Goal: Manage account settings

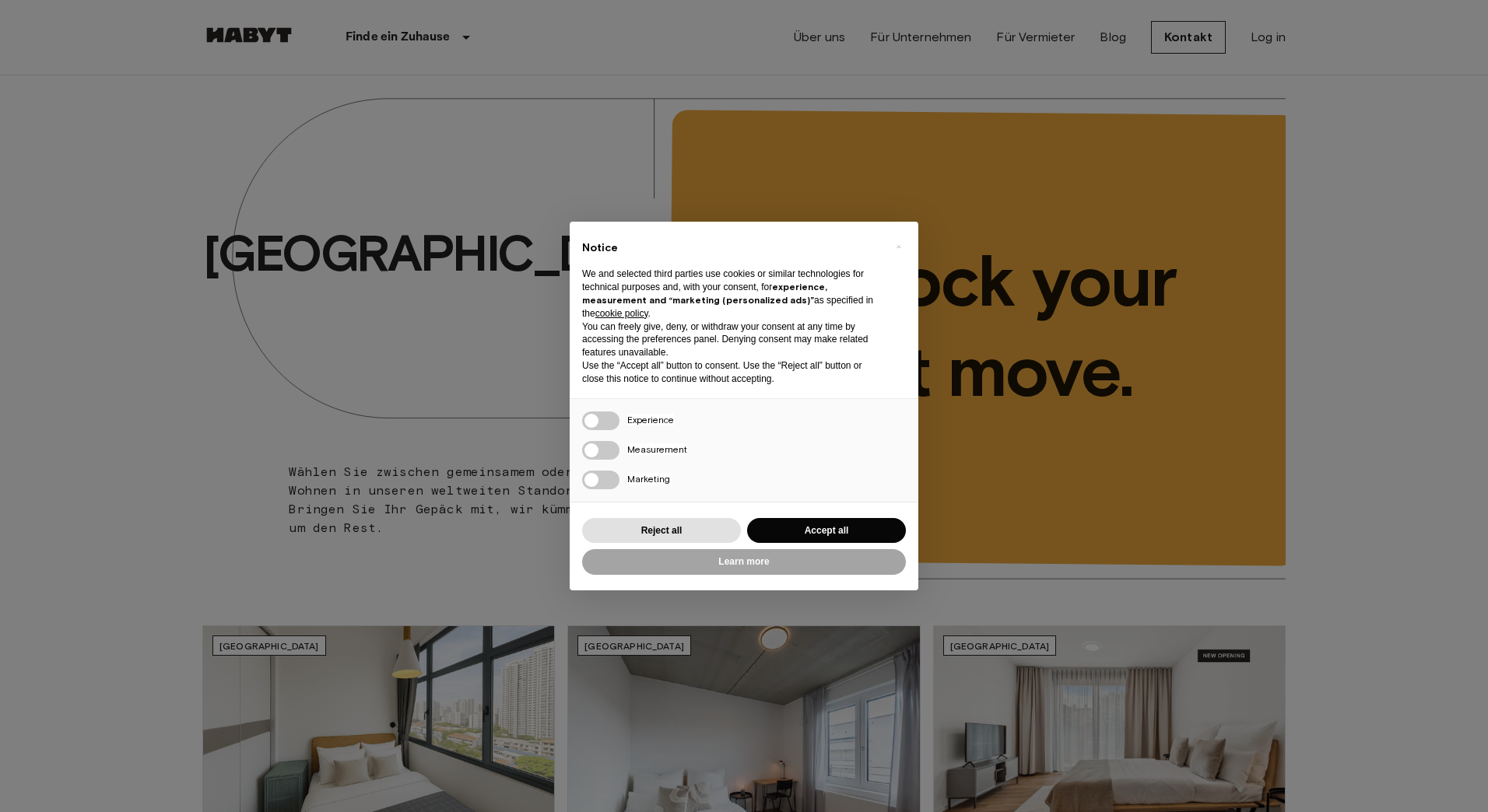
click at [1267, 39] on div "× Notice We and selected third parties use cookies or similar technologies for …" at bounding box center [744, 406] width 1488 height 812
click at [853, 532] on button "Accept all" at bounding box center [826, 530] width 159 height 25
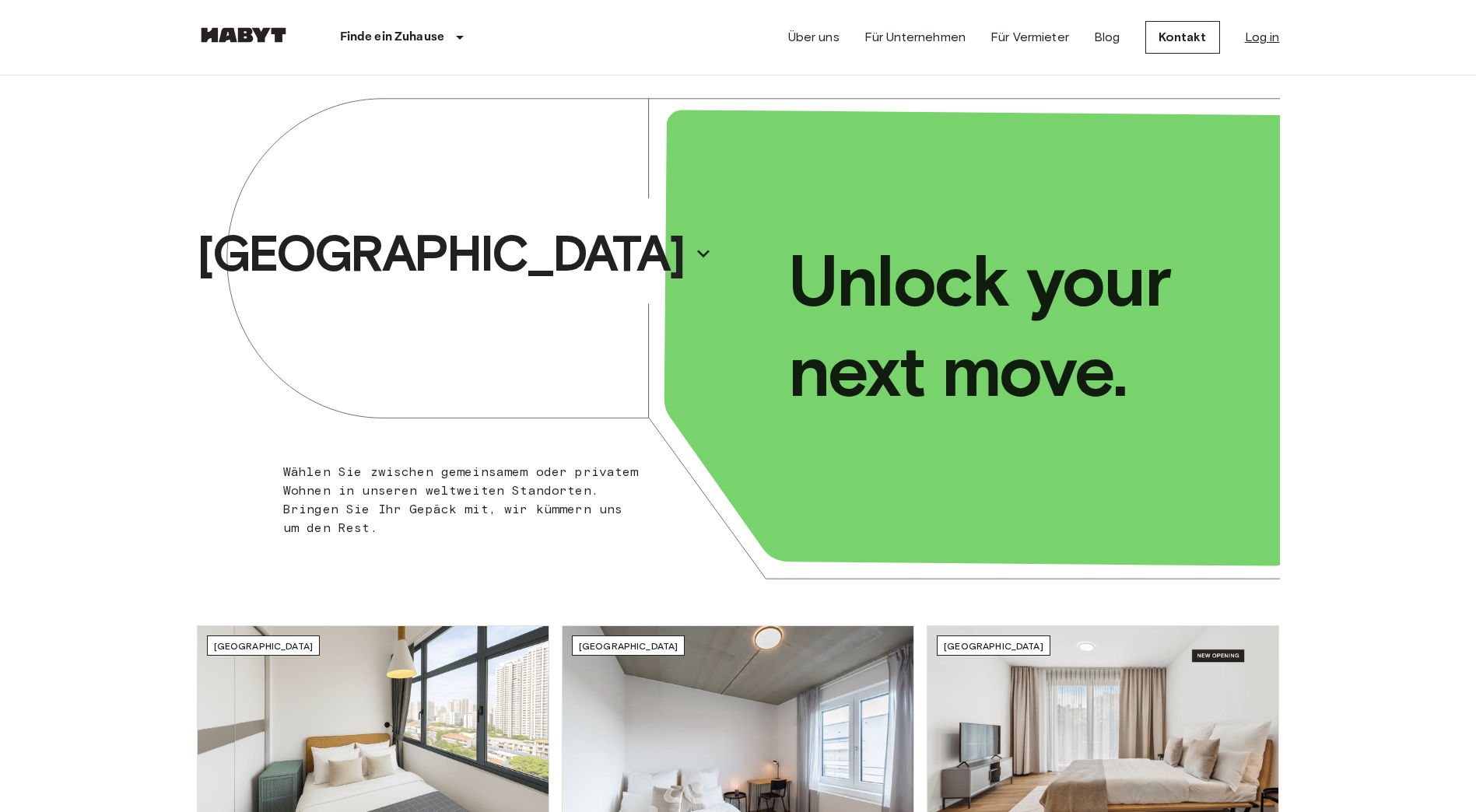
click at [1260, 38] on link "Log in" at bounding box center [1263, 37] width 35 height 18
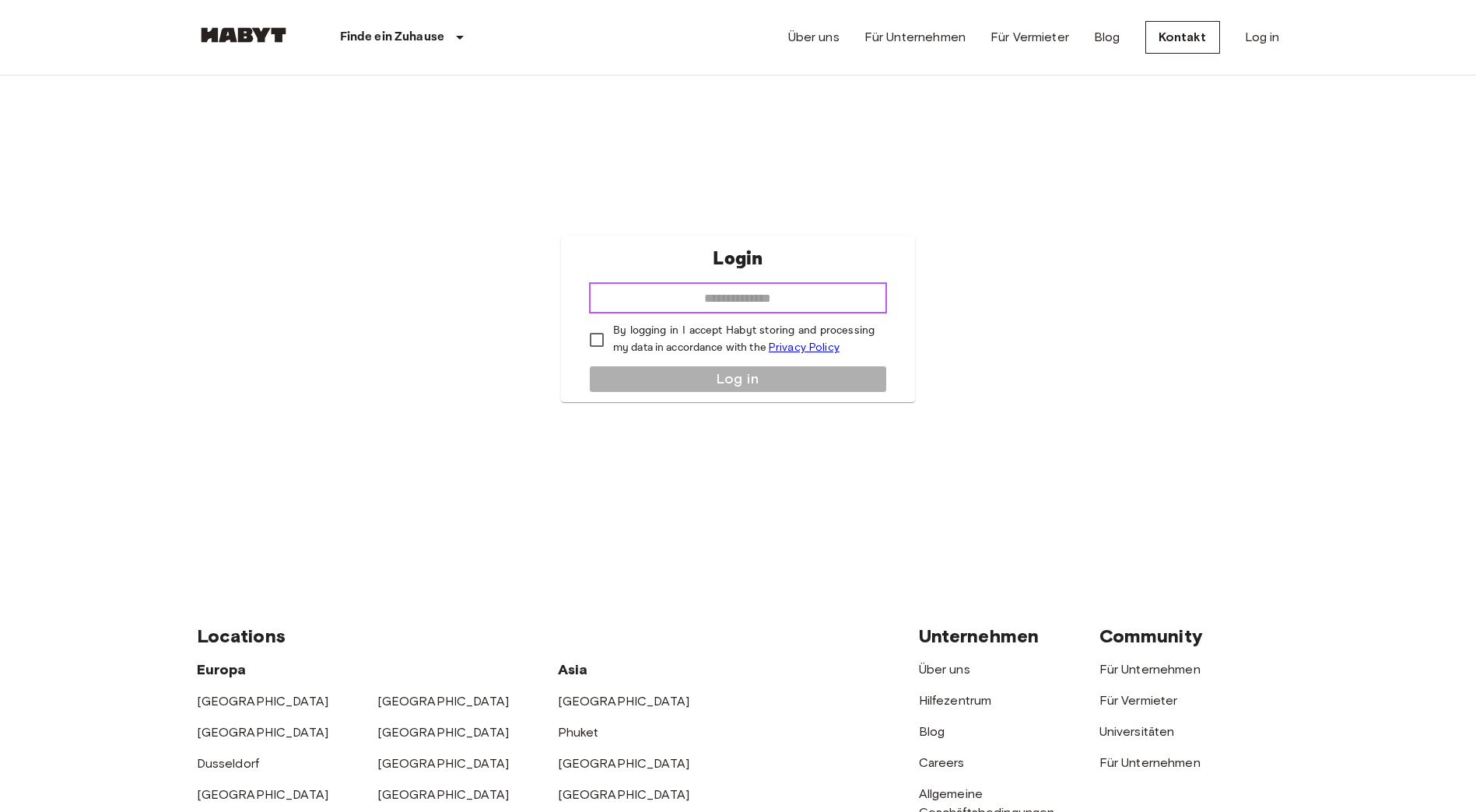
click at [781, 301] on input "email" at bounding box center [738, 298] width 298 height 31
type input "**********"
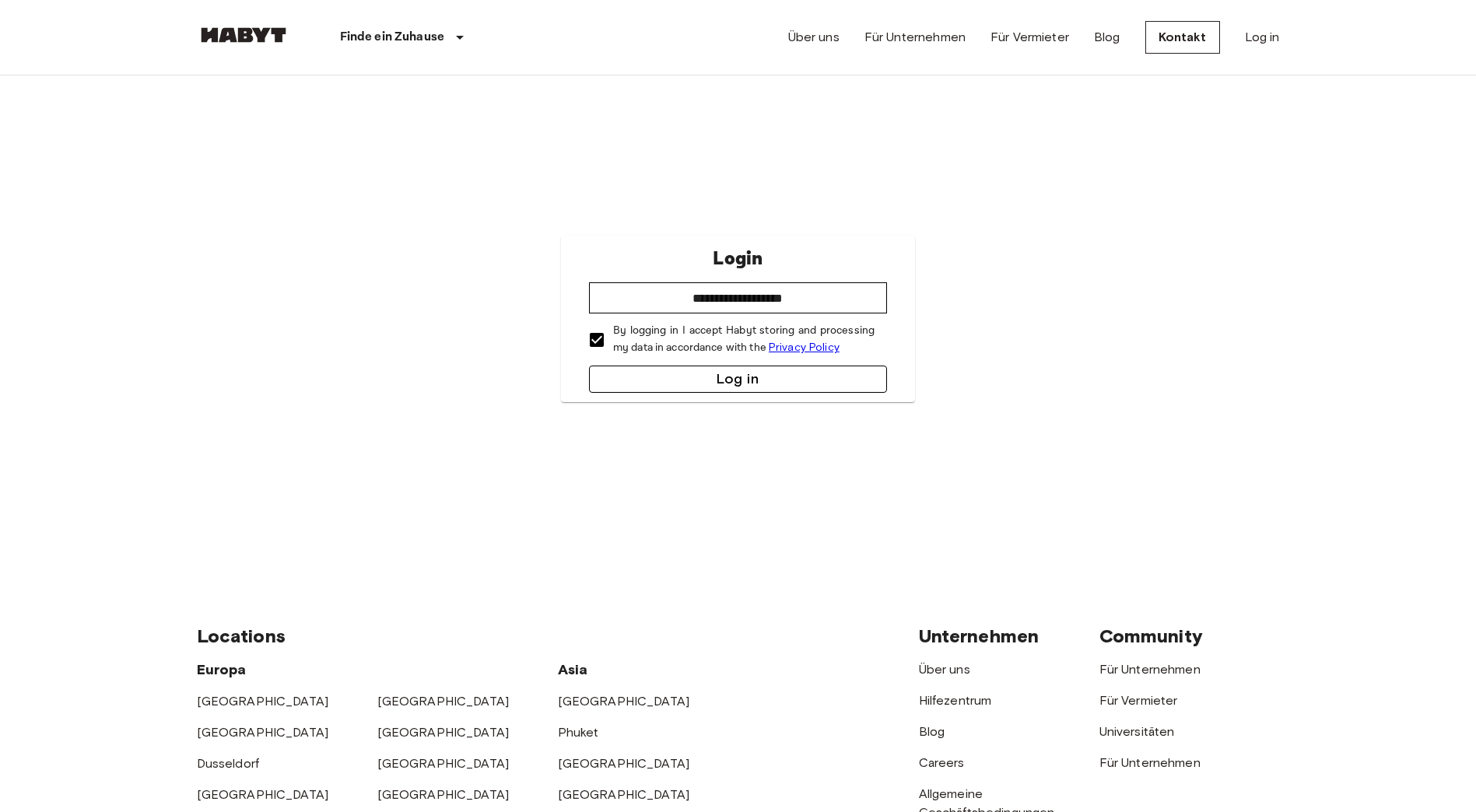
click at [646, 380] on button "Log in" at bounding box center [738, 379] width 298 height 27
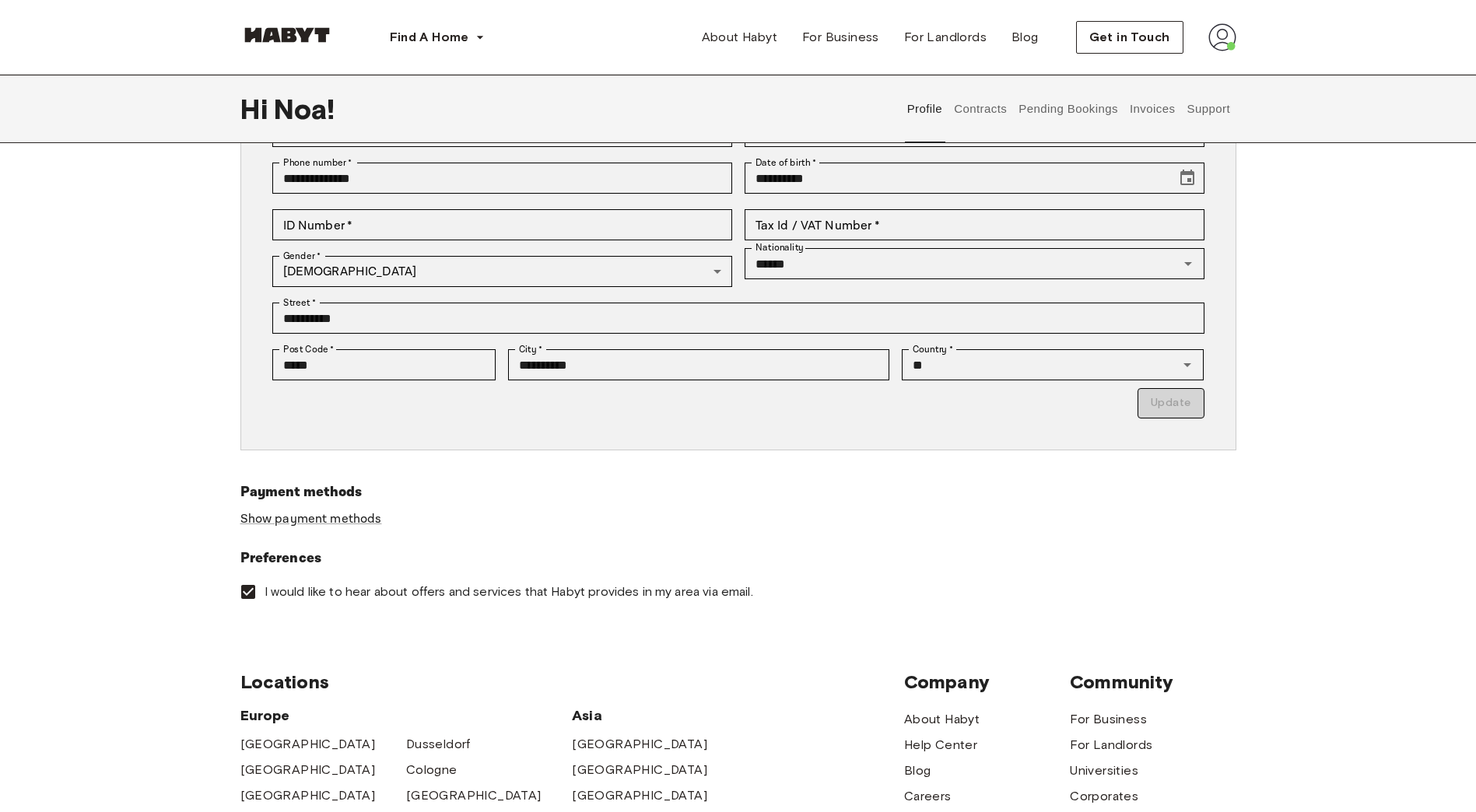
scroll to position [203, 0]
click at [346, 513] on link "Show payment methods" at bounding box center [311, 519] width 141 height 17
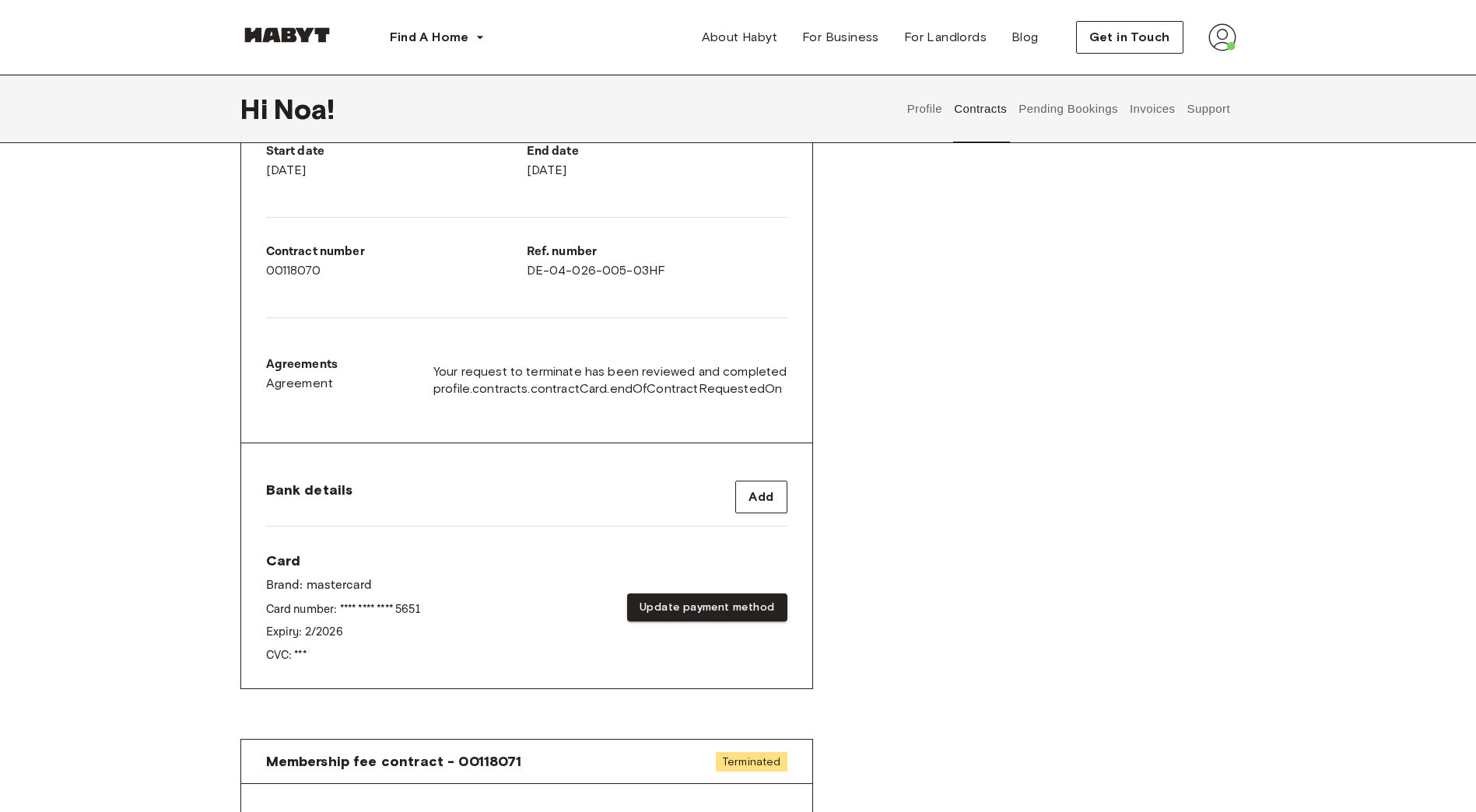
scroll to position [384, 0]
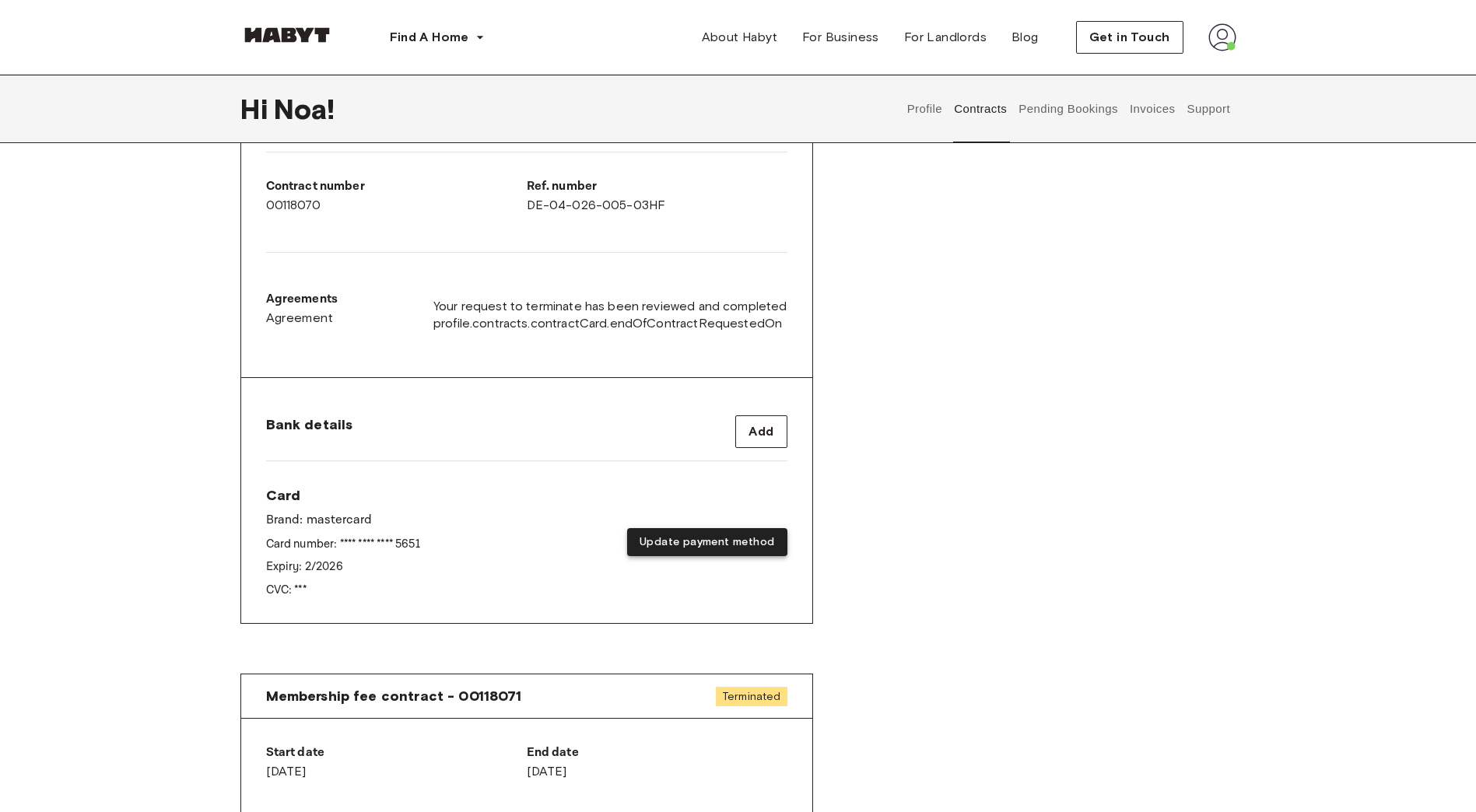
click at [684, 549] on button "Update payment method" at bounding box center [707, 542] width 160 height 29
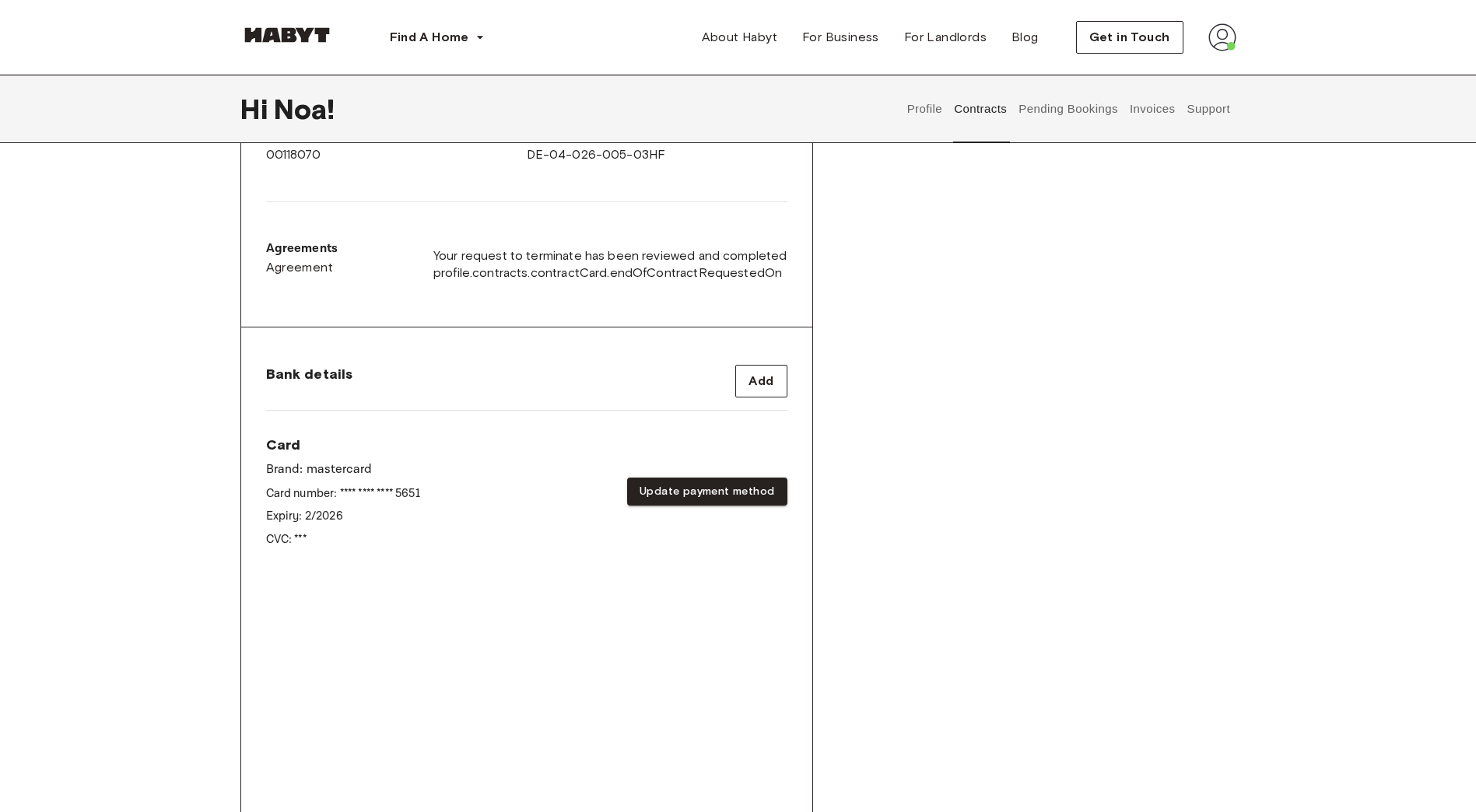
scroll to position [432, 0]
click at [634, 315] on div "Start date August 4th, 2025 End date January 15th, 2026 Contract number 0011807…" at bounding box center [527, 166] width 571 height 326
click at [498, 465] on div "Card Brand: mastercard Card number: **** **** **** 5651 Expiry: 2 / 2026 CVC: *…" at bounding box center [527, 494] width 521 height 112
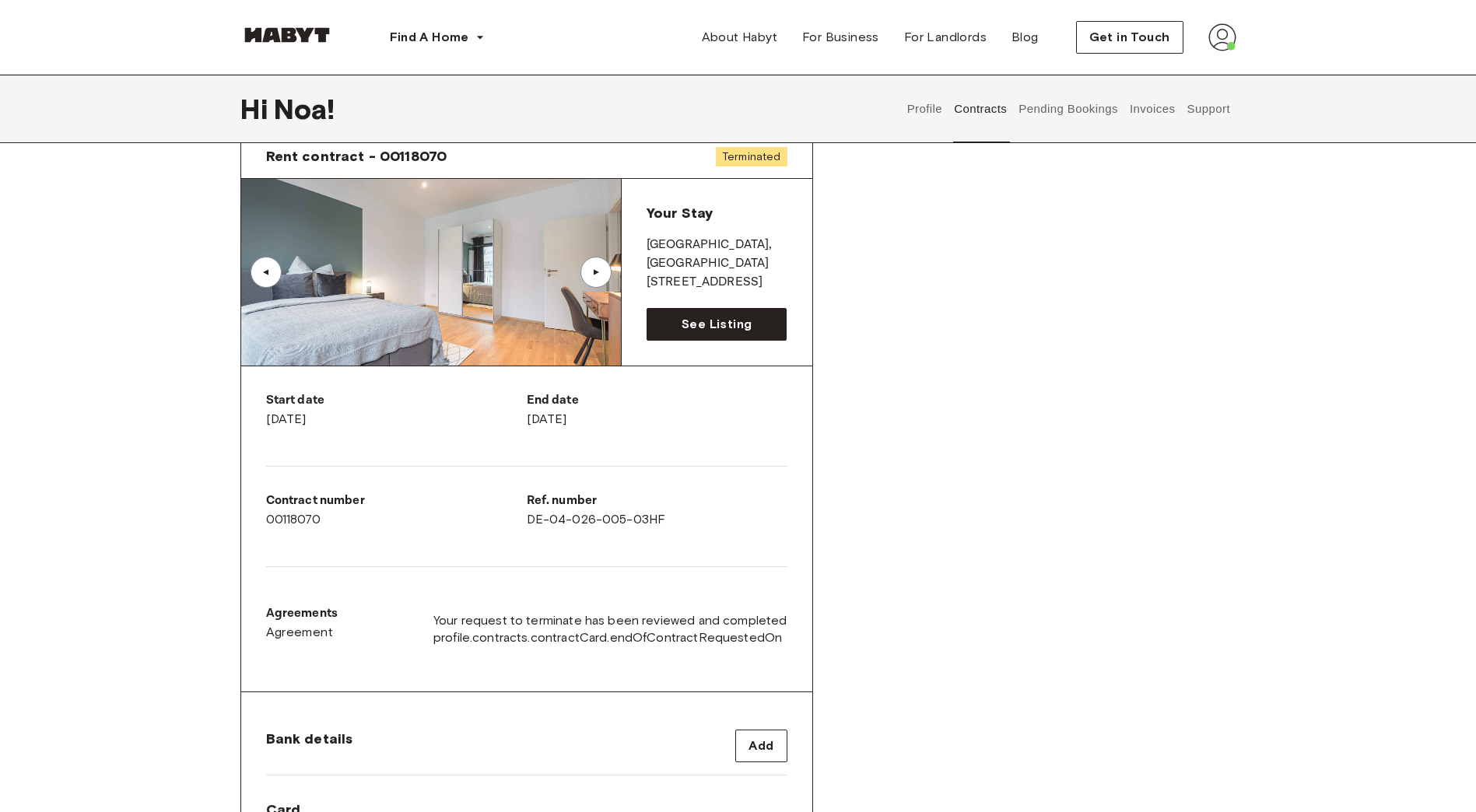
scroll to position [0, 0]
